Goal: Transaction & Acquisition: Purchase product/service

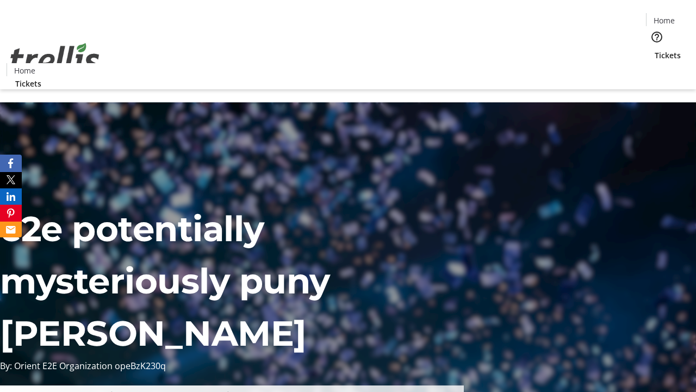
click at [655, 49] on span "Tickets" at bounding box center [668, 54] width 26 height 11
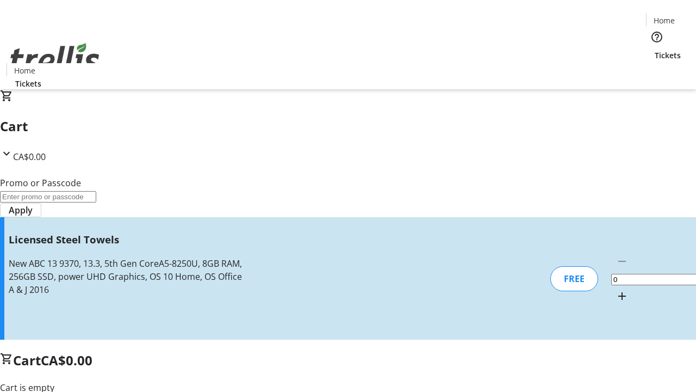
click at [616, 289] on mat-icon "Increment by one" at bounding box center [622, 295] width 13 height 13
type input "1"
